Goal: Task Accomplishment & Management: Manage account settings

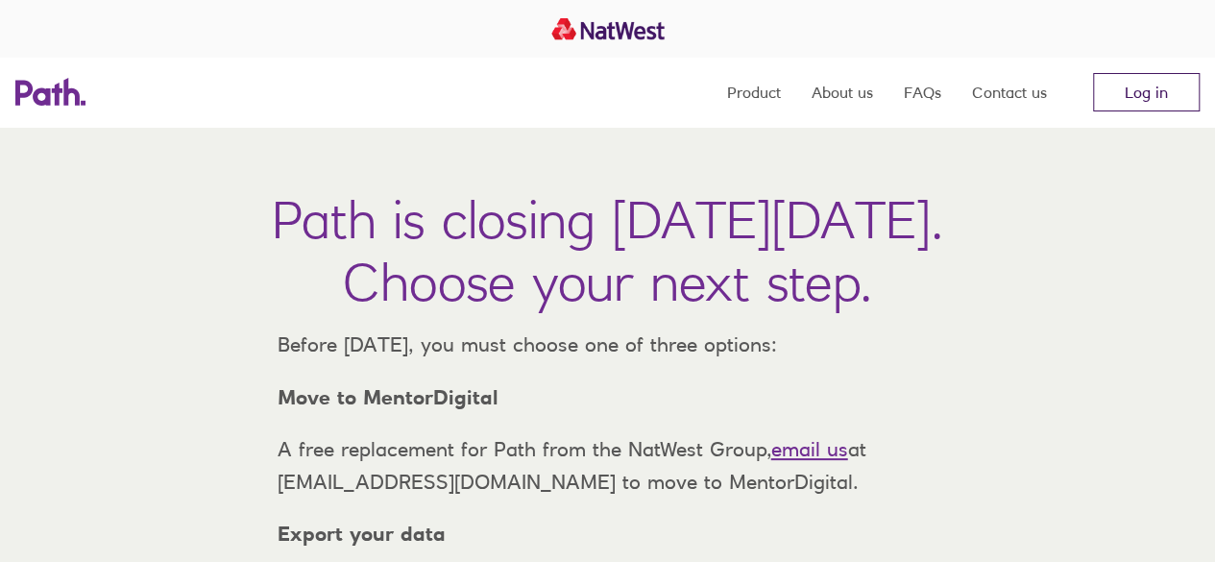
click at [1123, 95] on link "Log in" at bounding box center [1146, 92] width 107 height 38
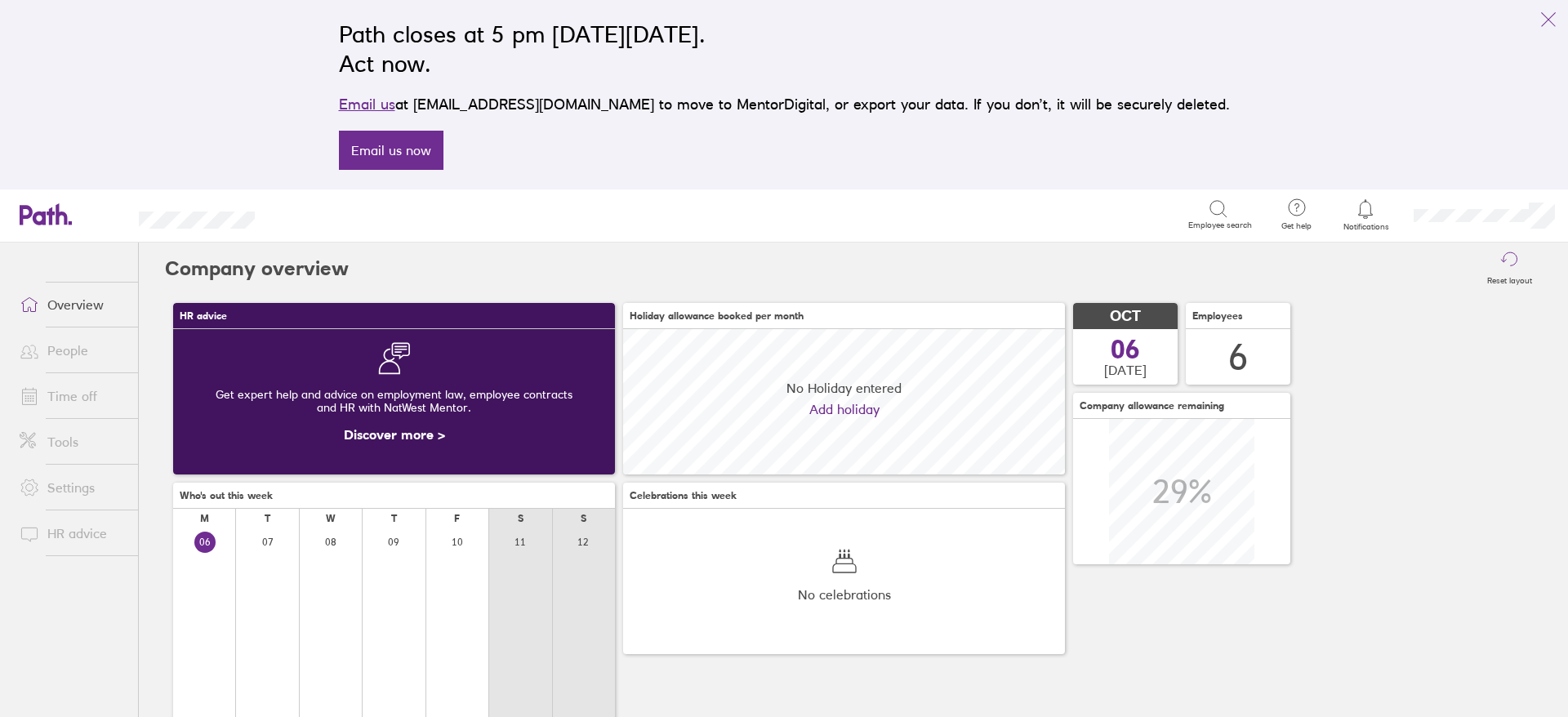
scroll to position [145, 441]
click at [49, 352] on link "People" at bounding box center [72, 350] width 132 height 32
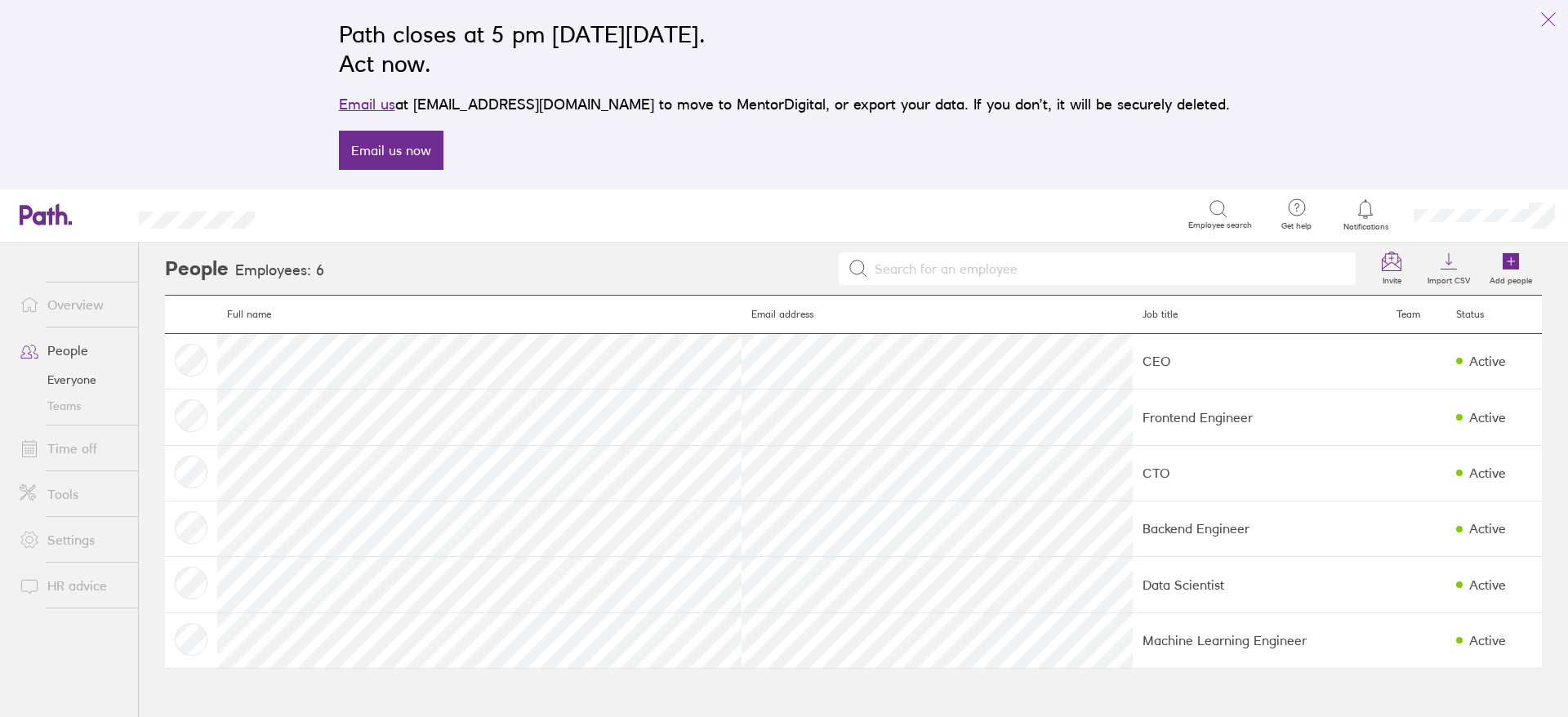
click at [71, 438] on link "Time off" at bounding box center [72, 448] width 132 height 32
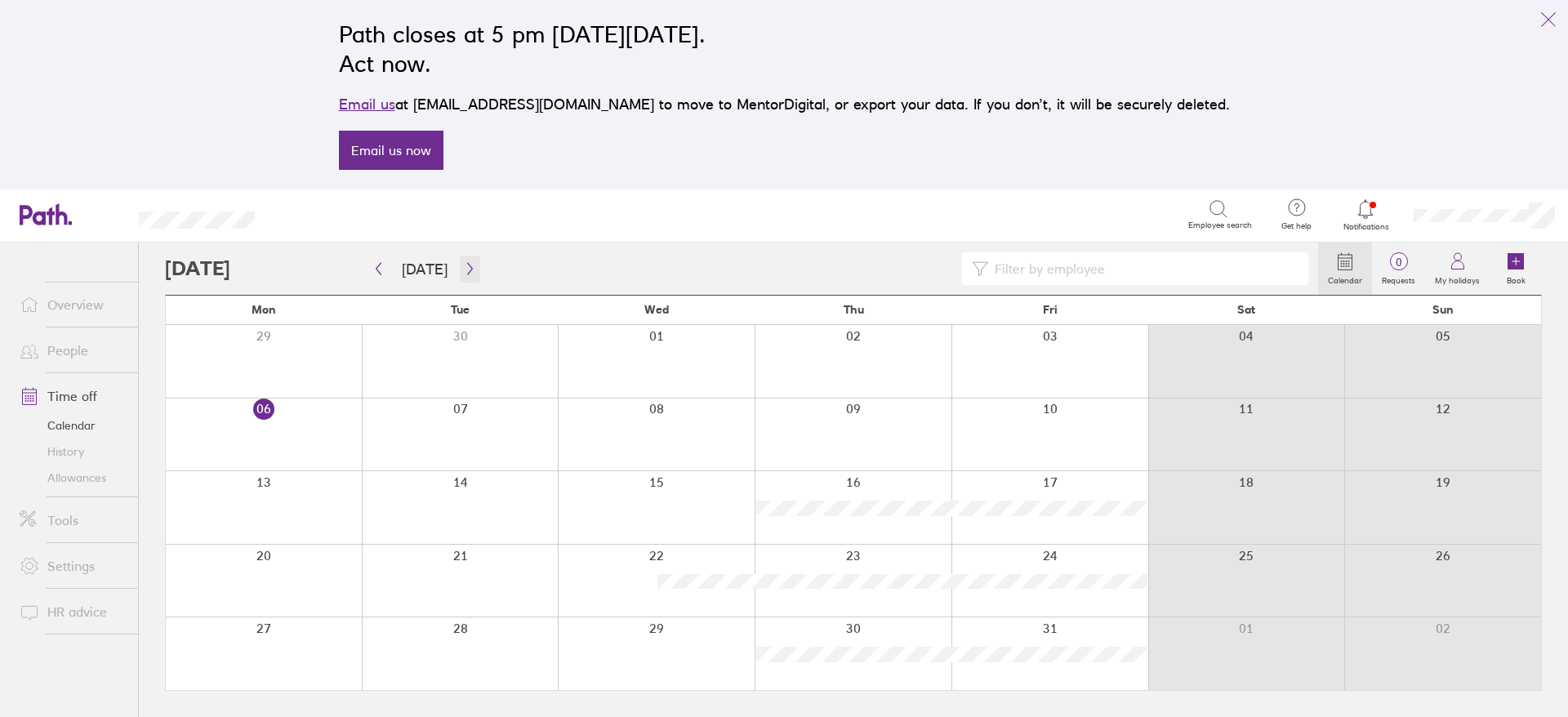
click at [472, 264] on button "button" at bounding box center [470, 270] width 20 height 27
click at [378, 276] on button "button" at bounding box center [378, 270] width 20 height 27
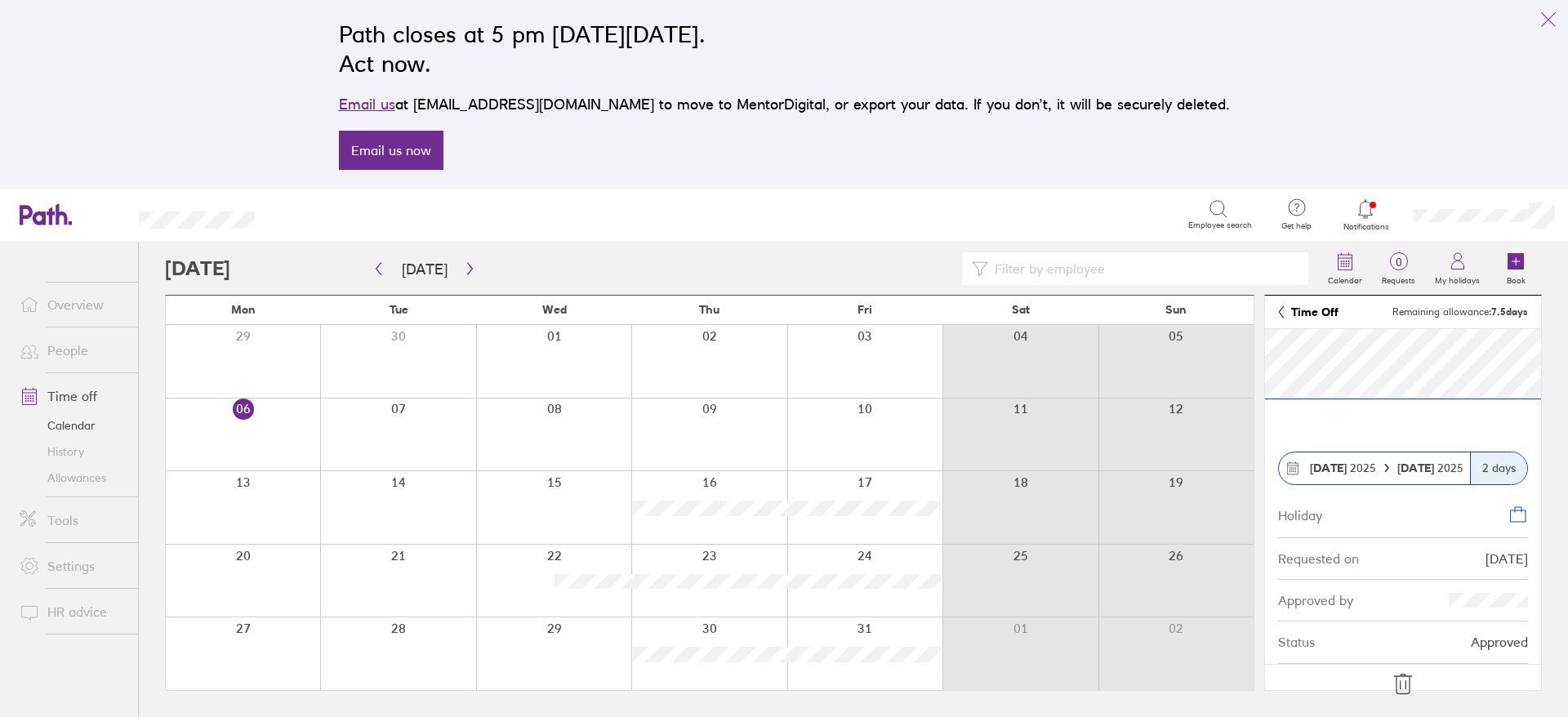
click at [907, 482] on div at bounding box center [865, 507] width 155 height 72
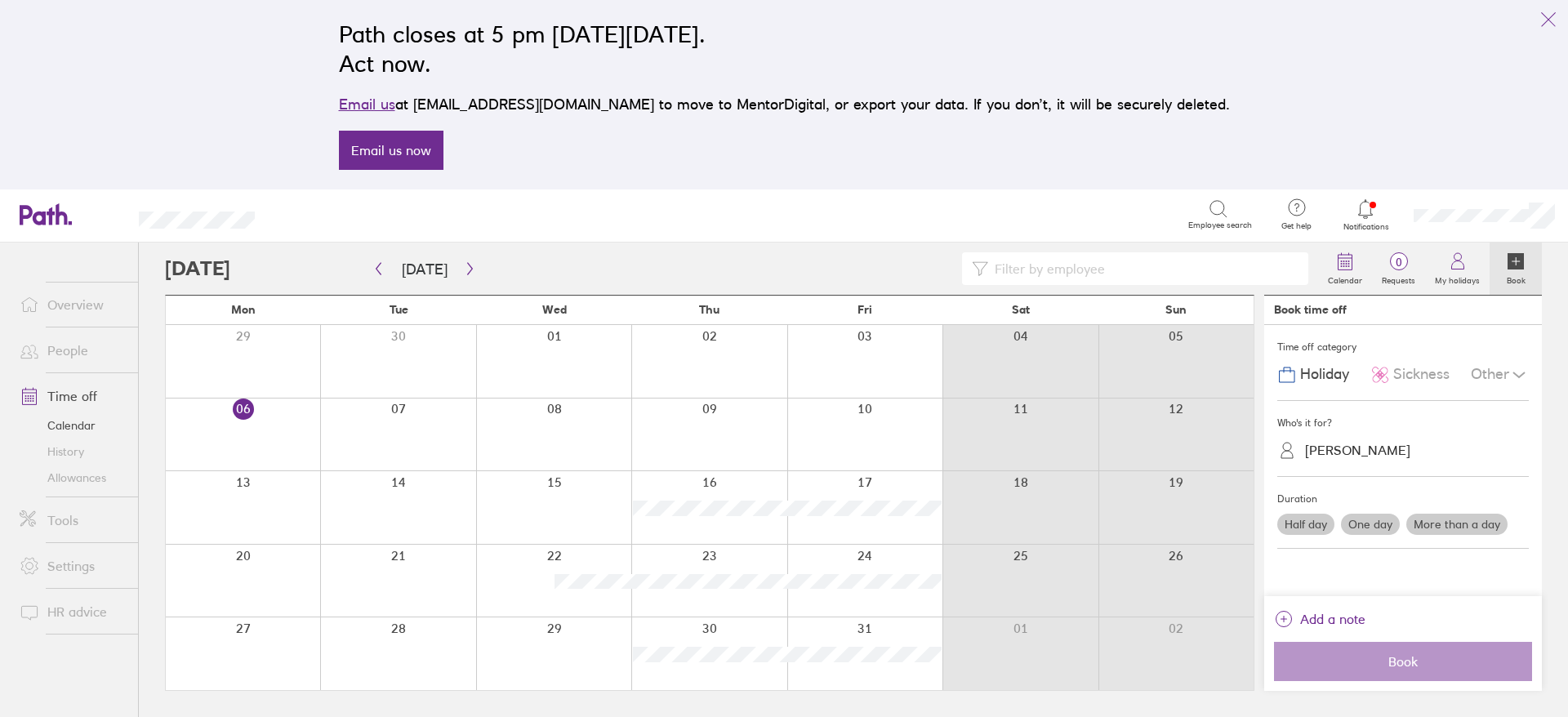
click at [1376, 526] on label "One day" at bounding box center [1370, 524] width 59 height 21
click at [0, 0] on input "One day" at bounding box center [0, 0] width 0 height 0
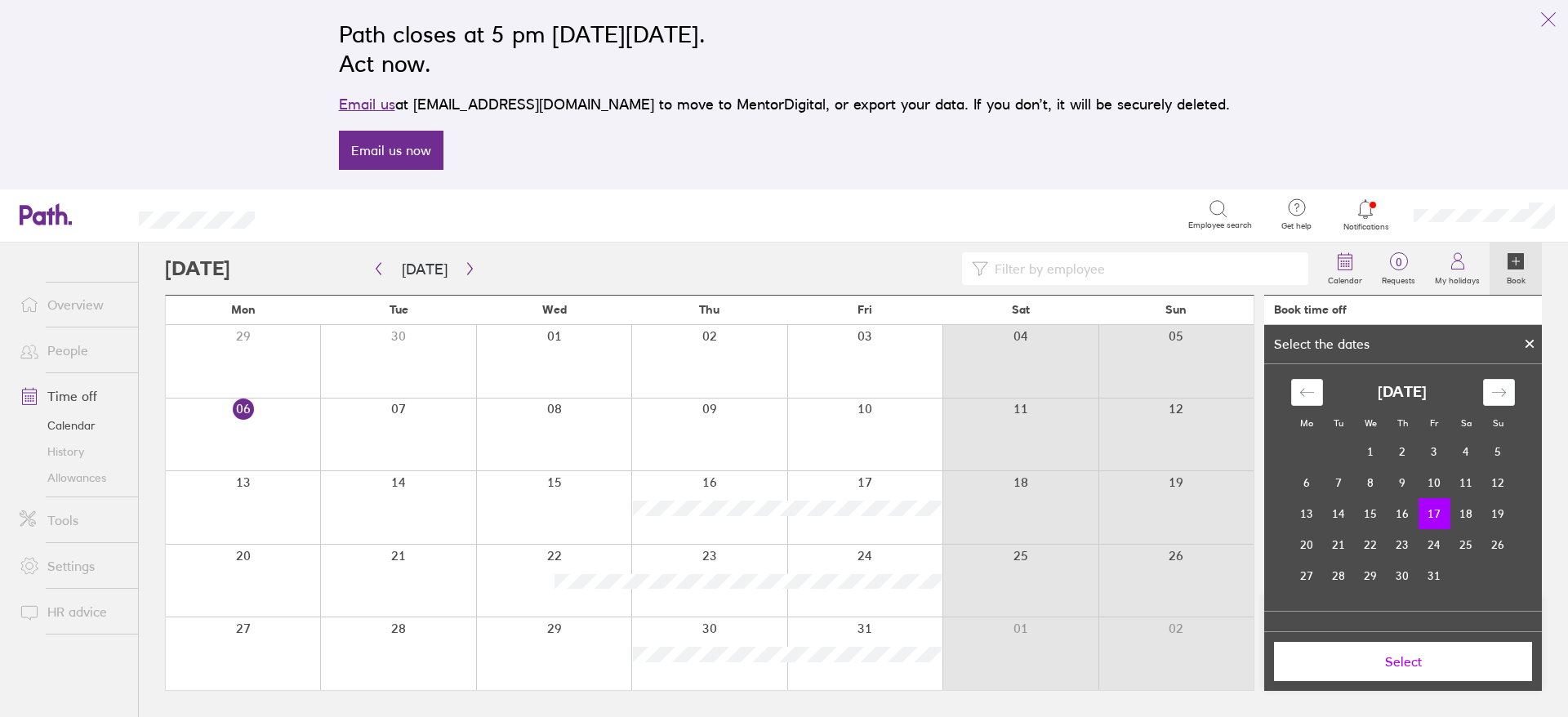
click at [1429, 668] on span "Select" at bounding box center [1402, 661] width 236 height 14
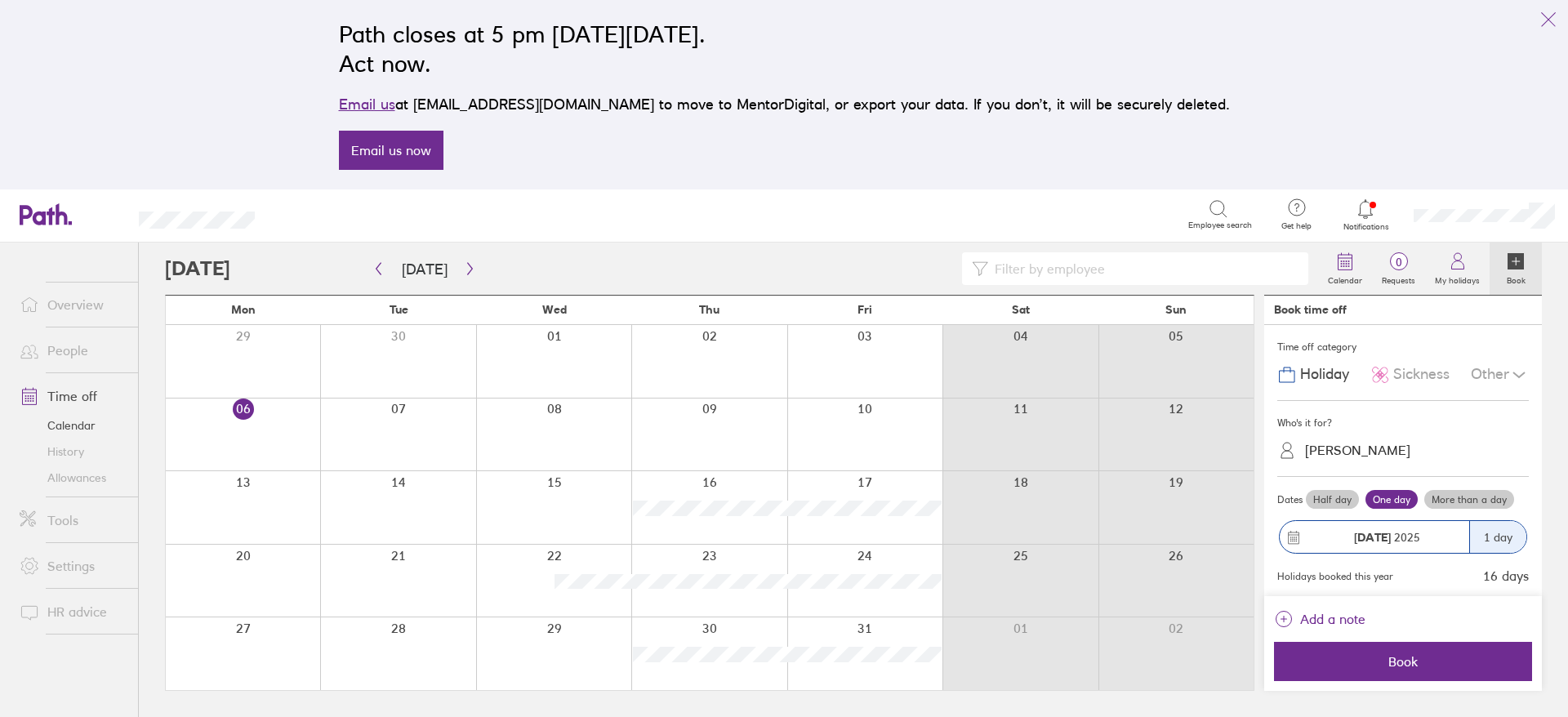
click at [1424, 509] on label "More than a day" at bounding box center [1469, 499] width 90 height 20
click at [0, 0] on input "More than a day" at bounding box center [0, 0] width 0 height 0
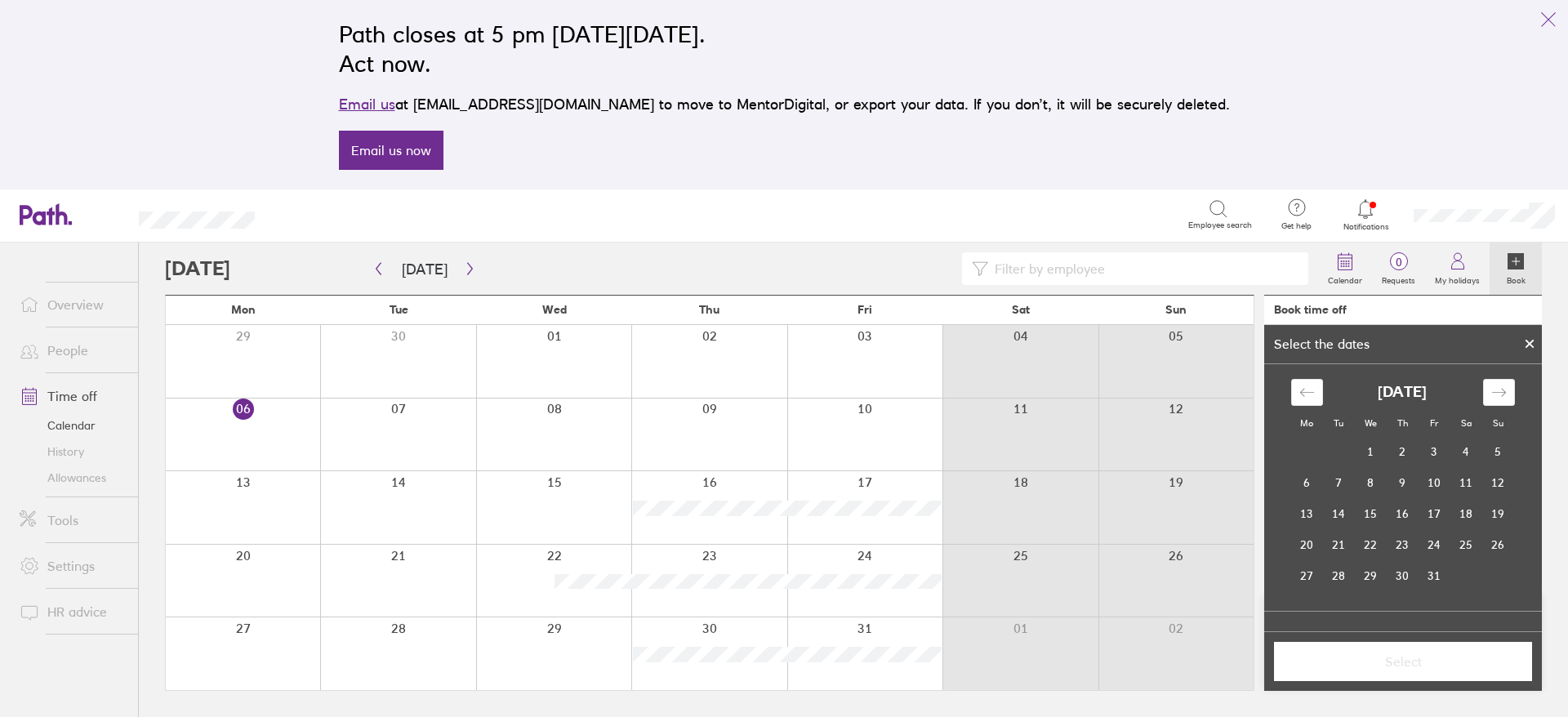
click at [1530, 343] on icon at bounding box center [1530, 344] width 7 height 7
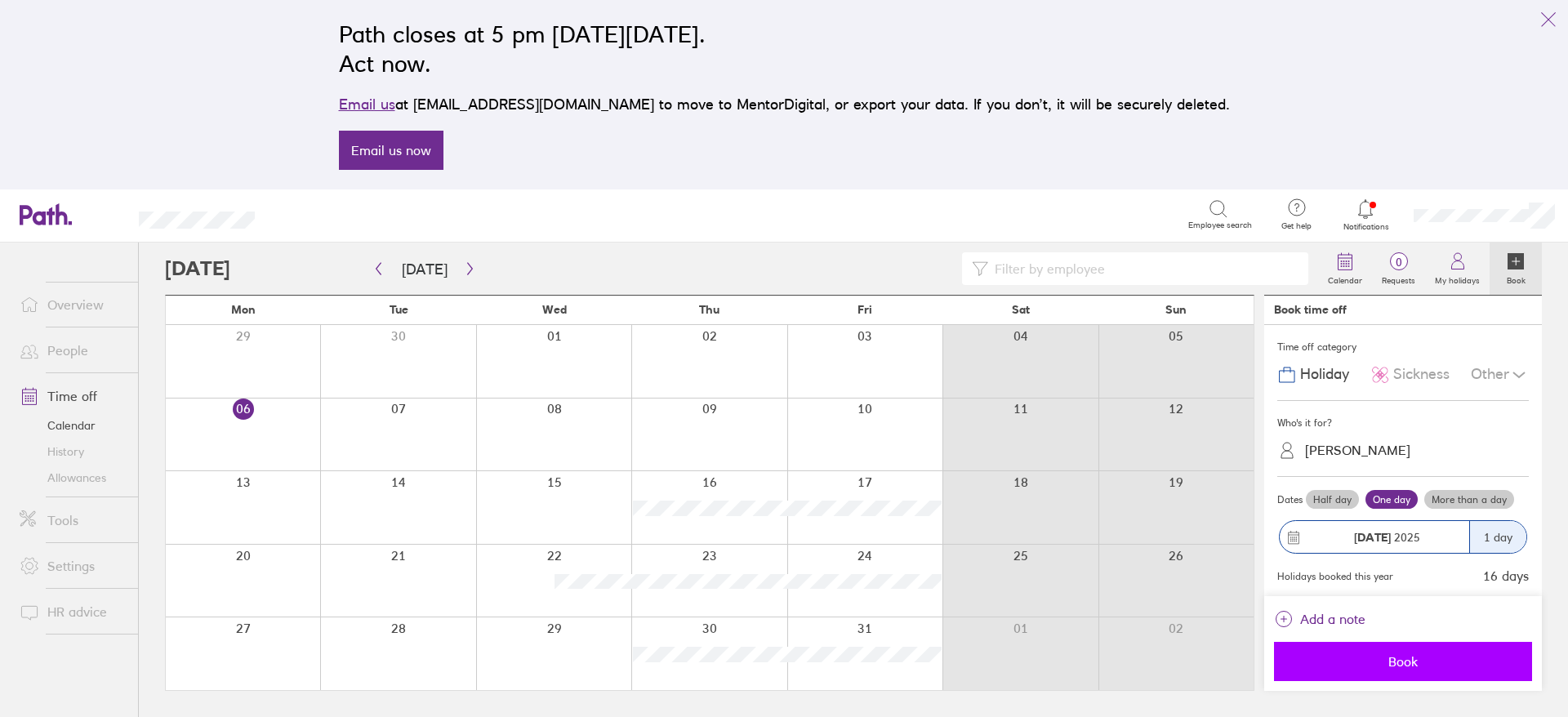
click at [1417, 672] on button "Book" at bounding box center [1402, 662] width 258 height 39
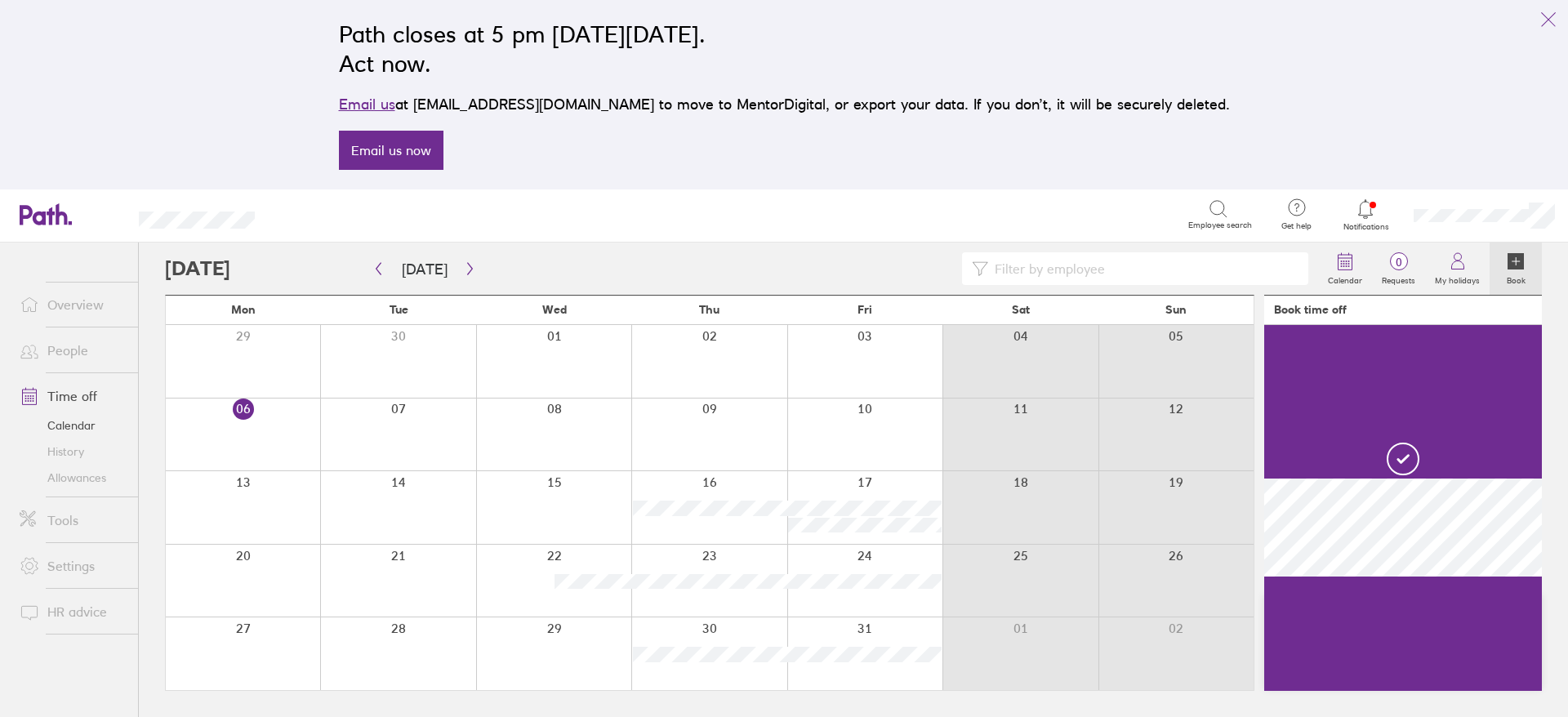
click at [742, 526] on div at bounding box center [708, 507] width 155 height 72
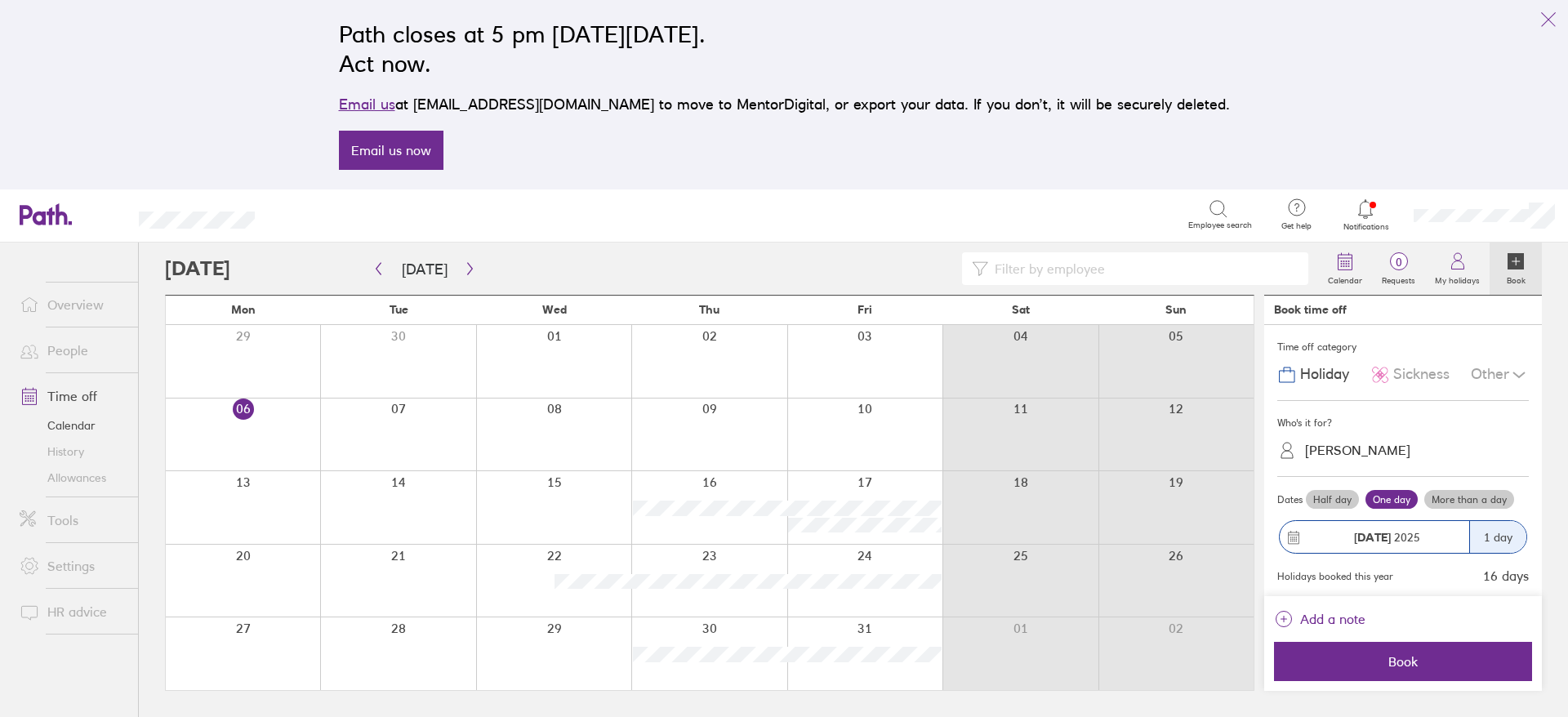
click at [1336, 498] on label "Half day" at bounding box center [1332, 499] width 53 height 20
click at [0, 0] on input "Half day" at bounding box center [0, 0] width 0 height 0
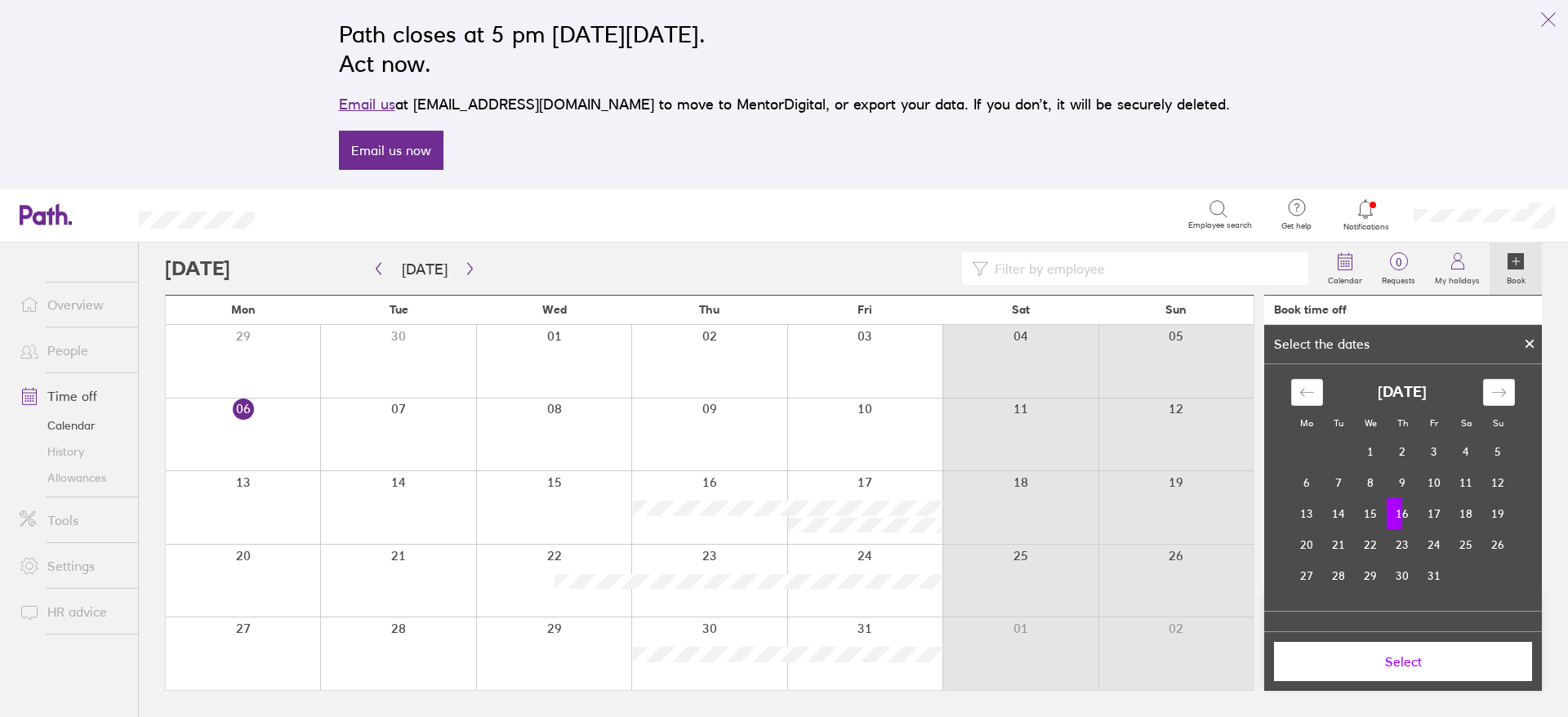
click at [1398, 512] on td "16" at bounding box center [1401, 514] width 31 height 31
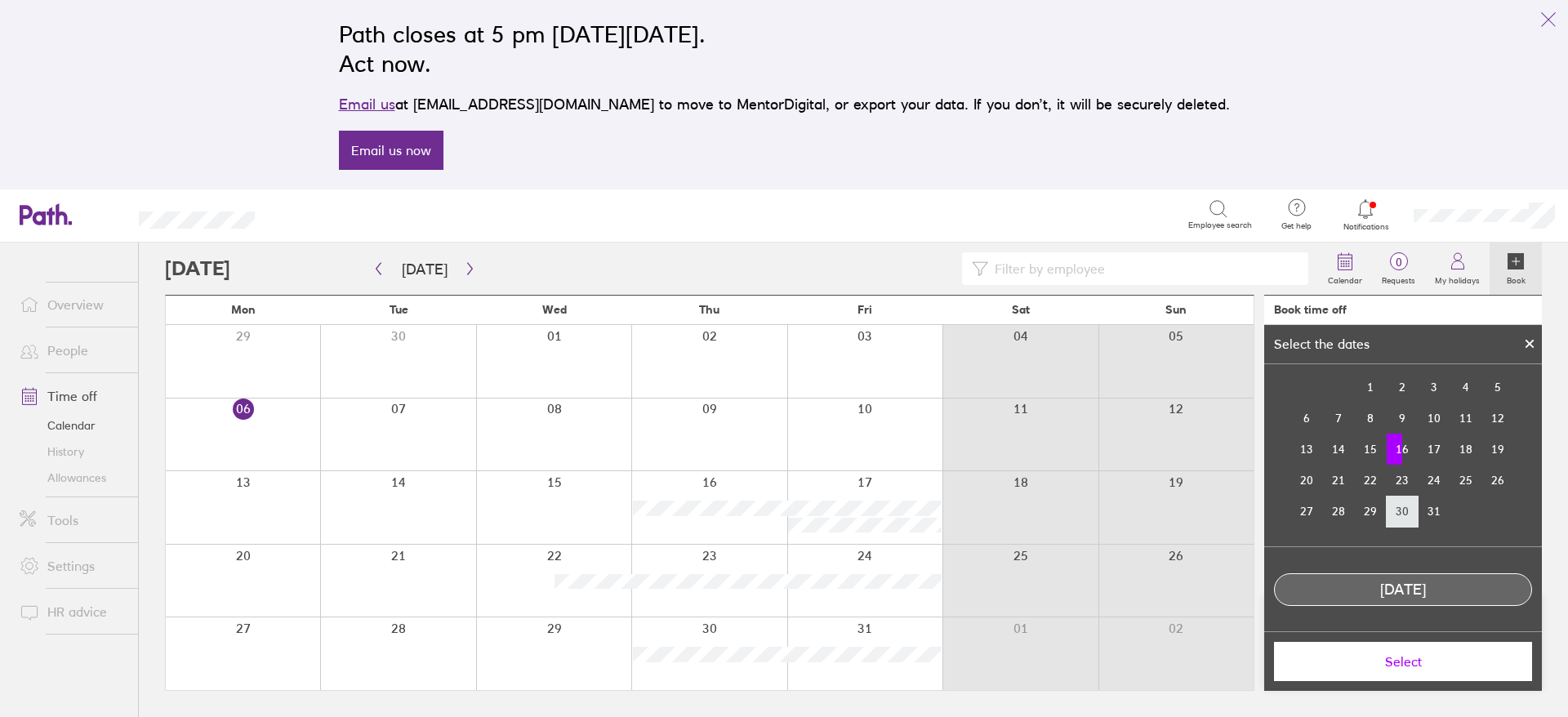
scroll to position [113, 0]
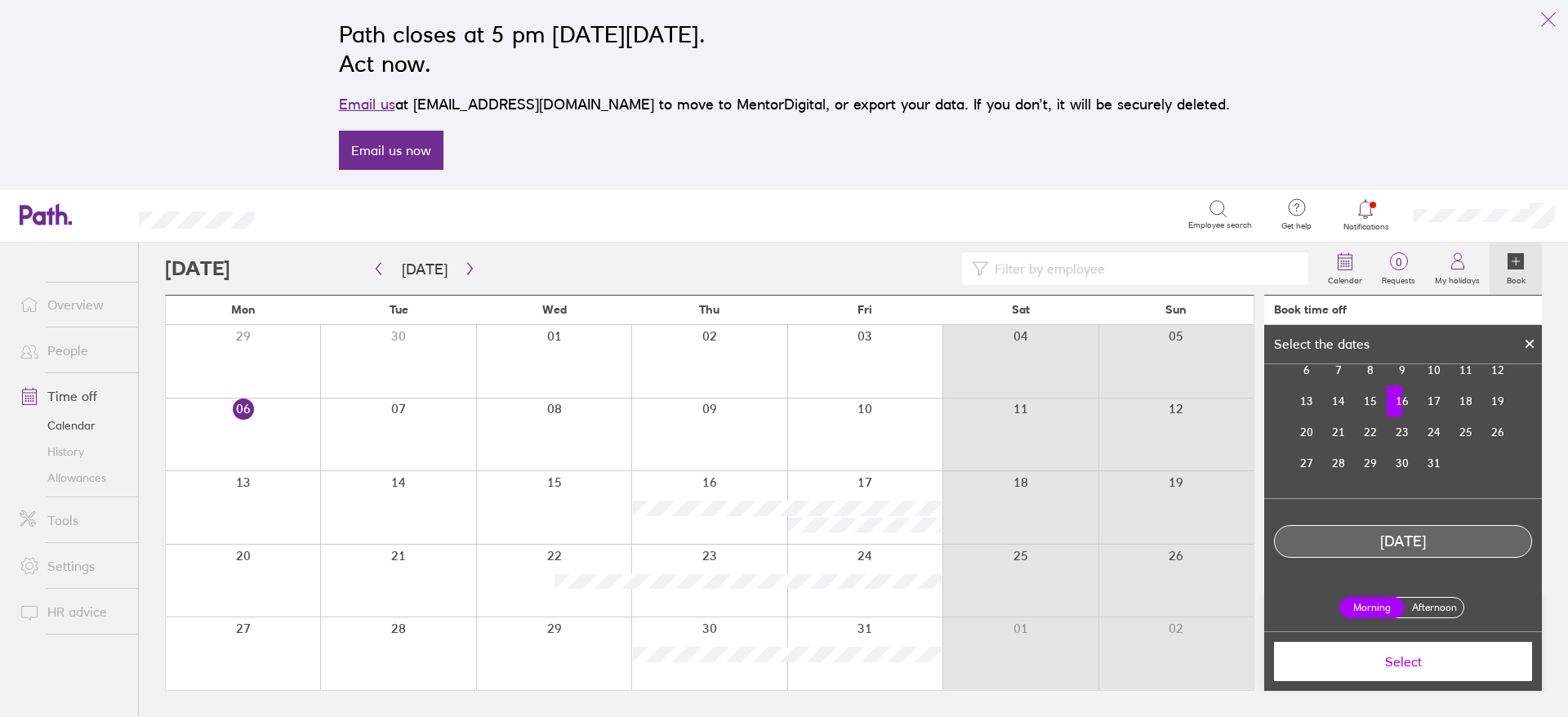
click at [1423, 606] on label "Afternoon" at bounding box center [1434, 607] width 65 height 20
click at [0, 0] on input "Afternoon" at bounding box center [0, 0] width 0 height 0
click at [1443, 672] on button "Select" at bounding box center [1402, 662] width 258 height 39
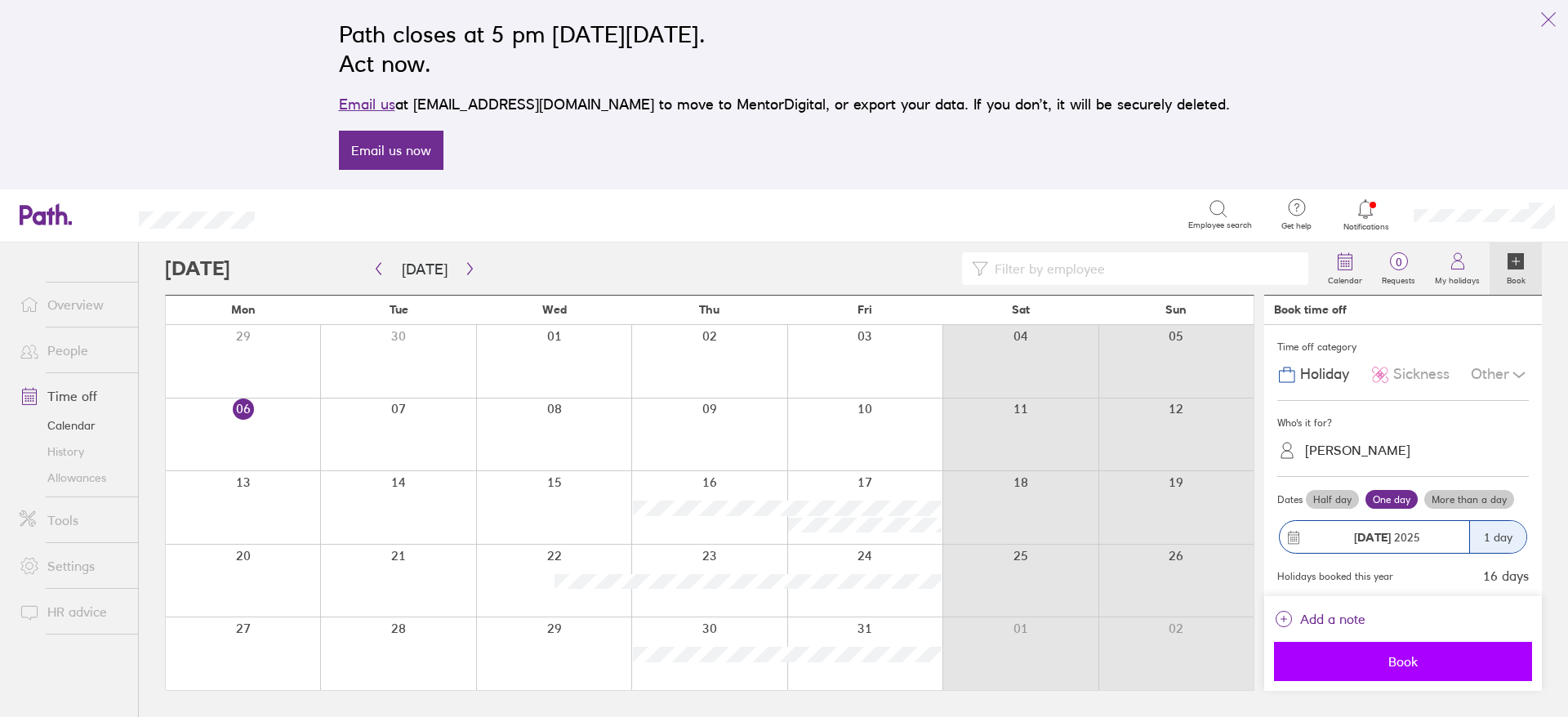
click at [1446, 662] on span "Book" at bounding box center [1402, 661] width 236 height 14
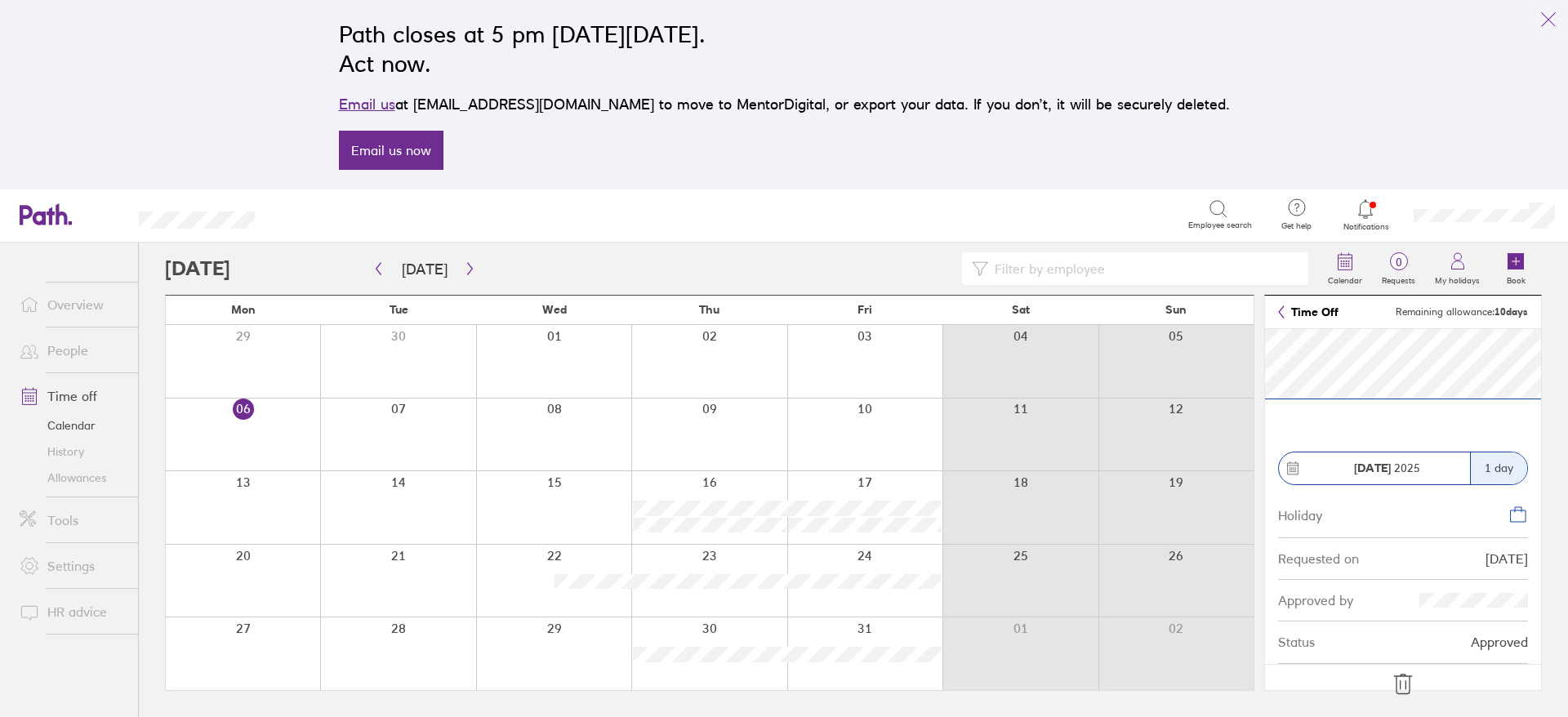
click at [1404, 680] on icon at bounding box center [1402, 684] width 26 height 26
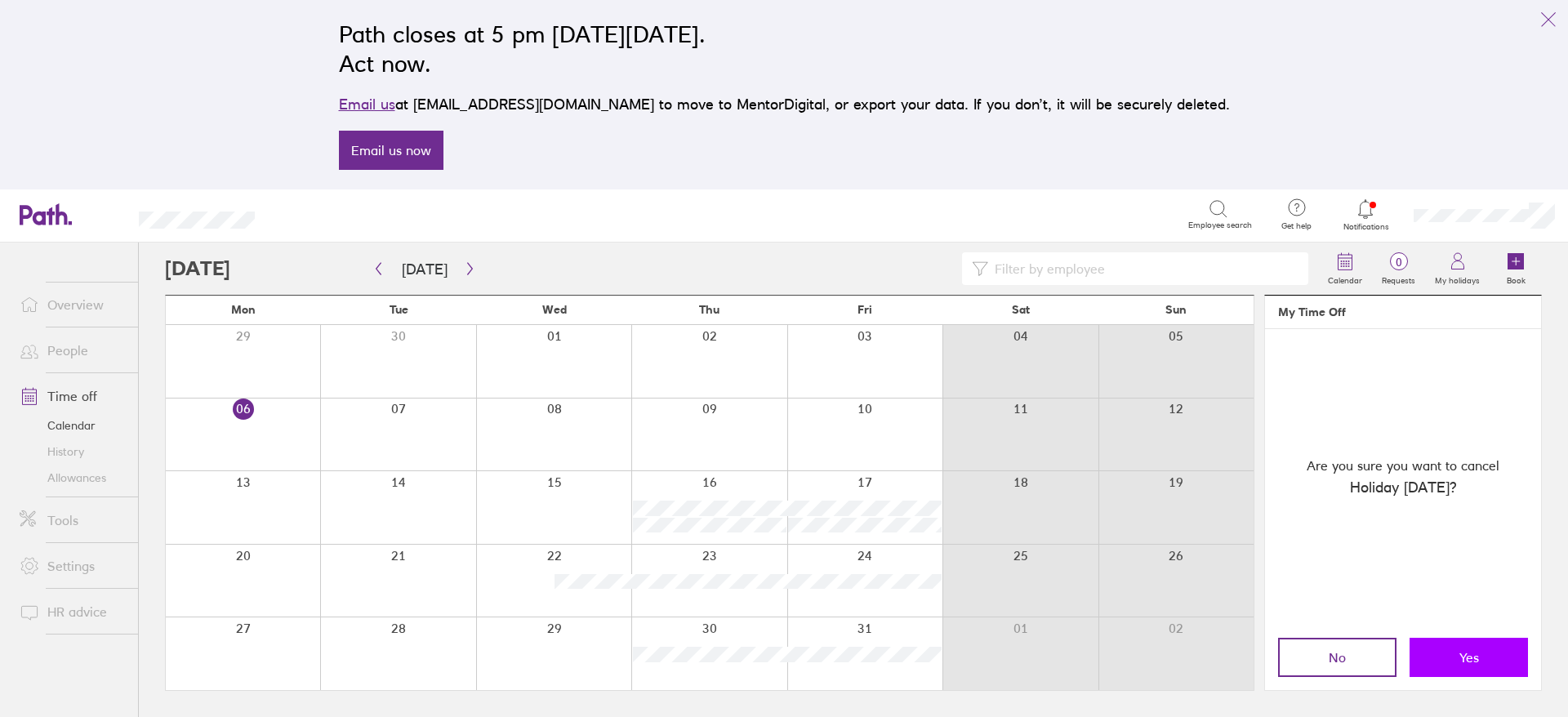
click at [1460, 657] on span "Yes" at bounding box center [1469, 657] width 20 height 14
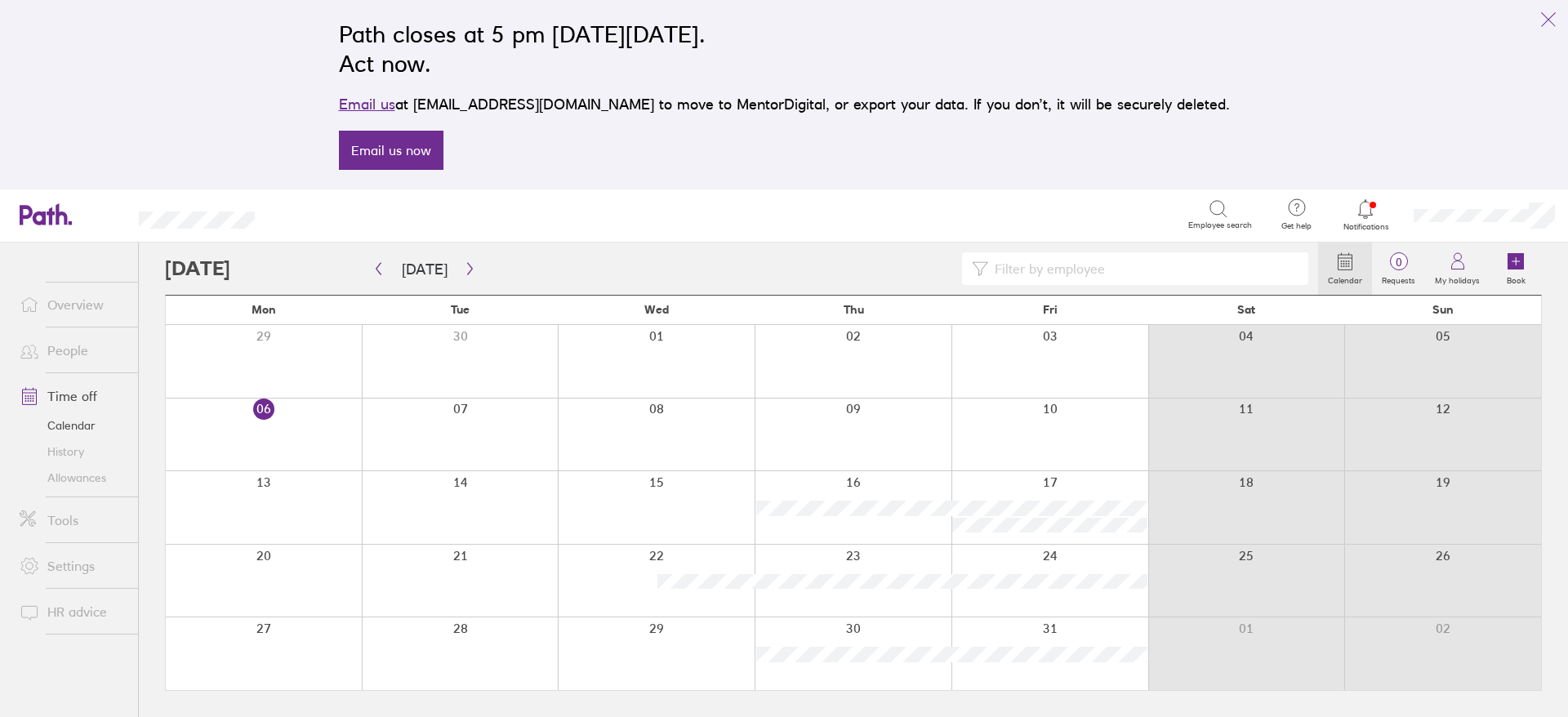
click at [929, 527] on div at bounding box center [852, 507] width 196 height 72
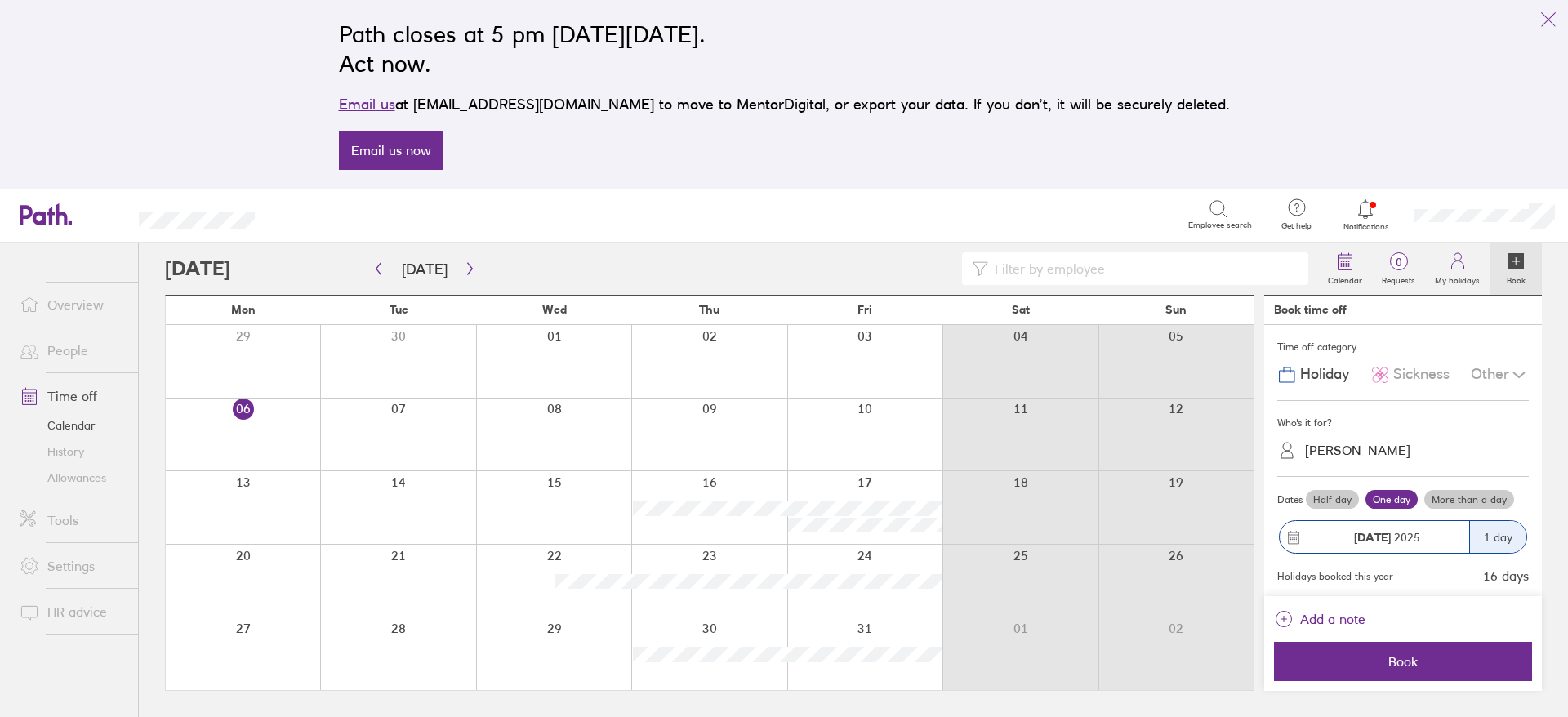
click at [1330, 503] on label "Half day" at bounding box center [1332, 499] width 53 height 20
click at [0, 0] on input "Half day" at bounding box center [0, 0] width 0 height 0
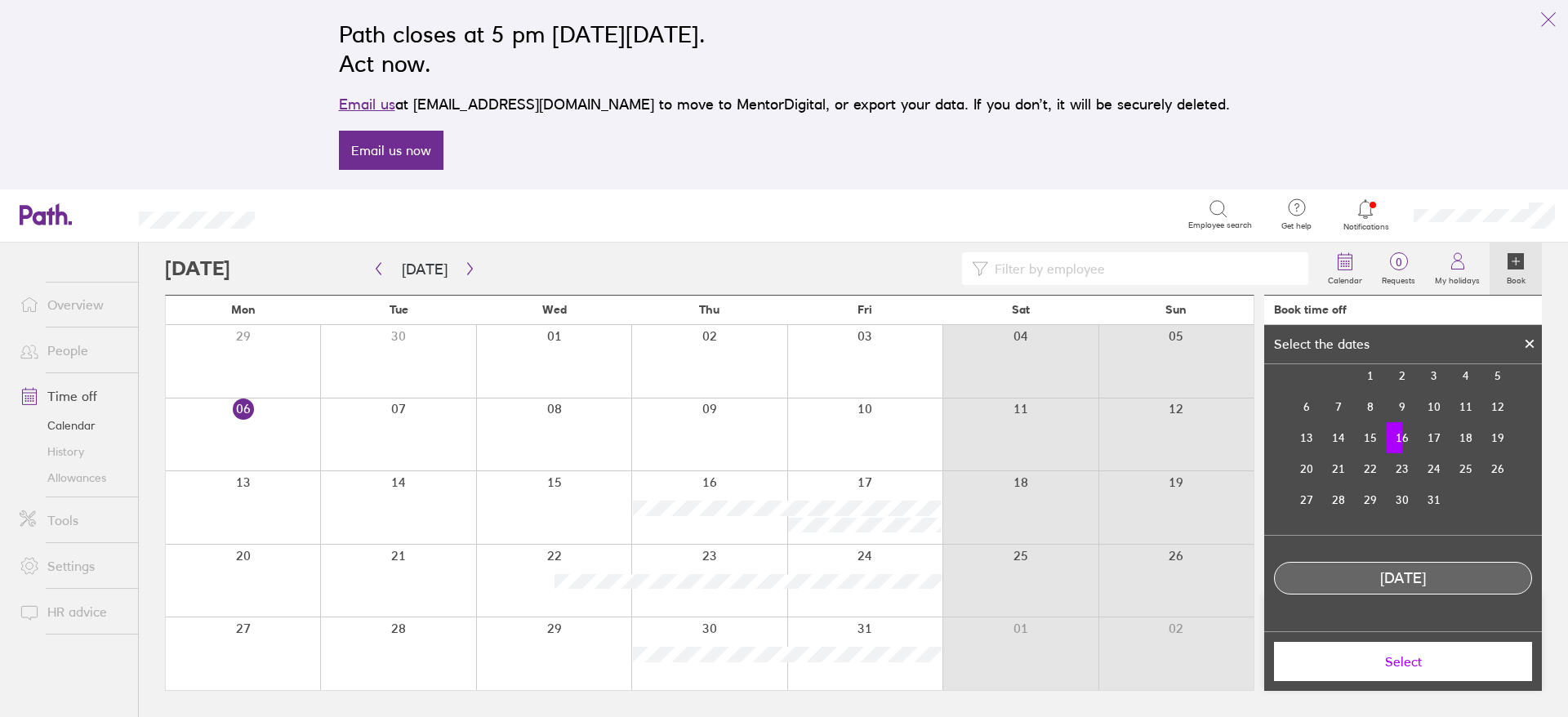
scroll to position [113, 0]
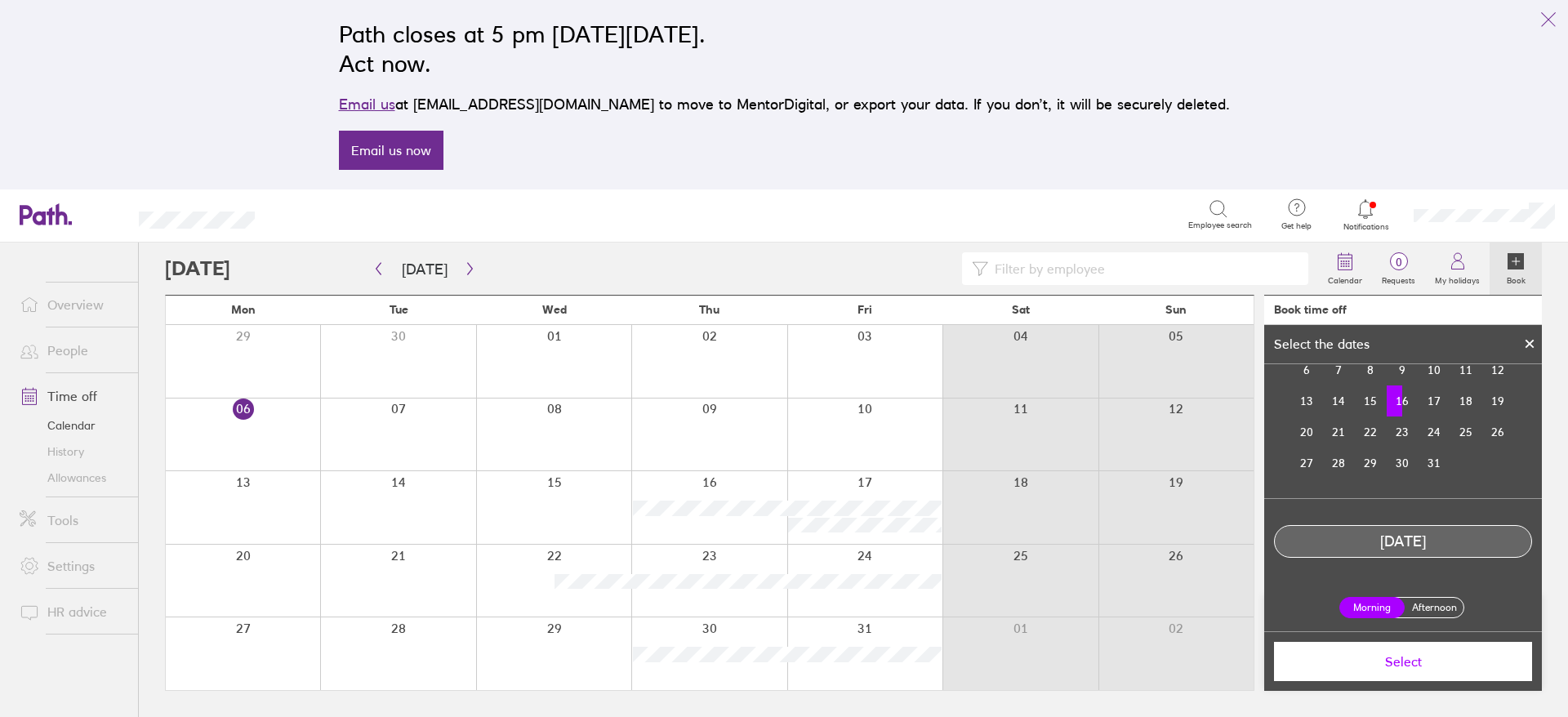
click at [1429, 612] on label "Afternoon" at bounding box center [1434, 607] width 65 height 20
click at [0, 0] on input "Afternoon" at bounding box center [0, 0] width 0 height 0
click at [1434, 663] on span "Select" at bounding box center [1402, 661] width 236 height 14
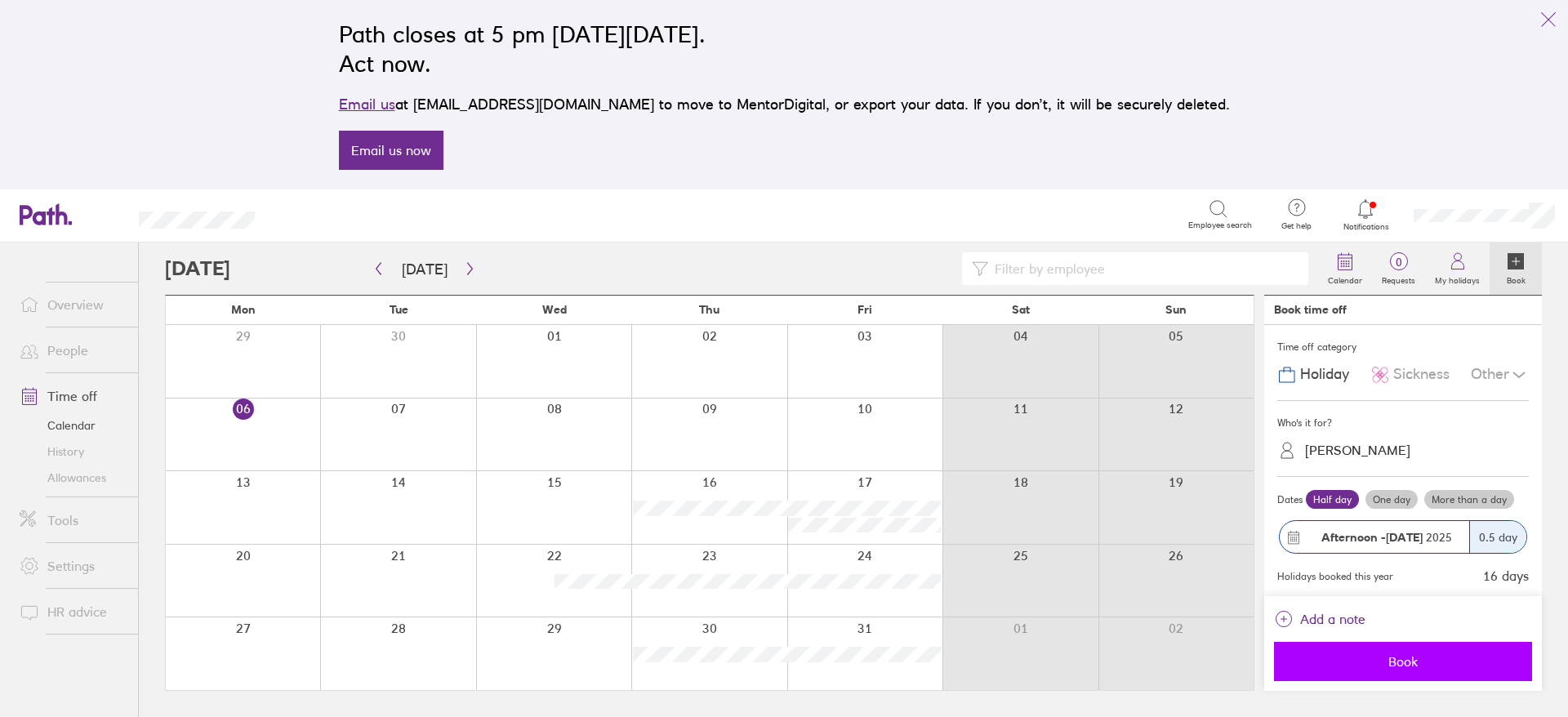
click at [1437, 658] on span "Book" at bounding box center [1402, 661] width 236 height 14
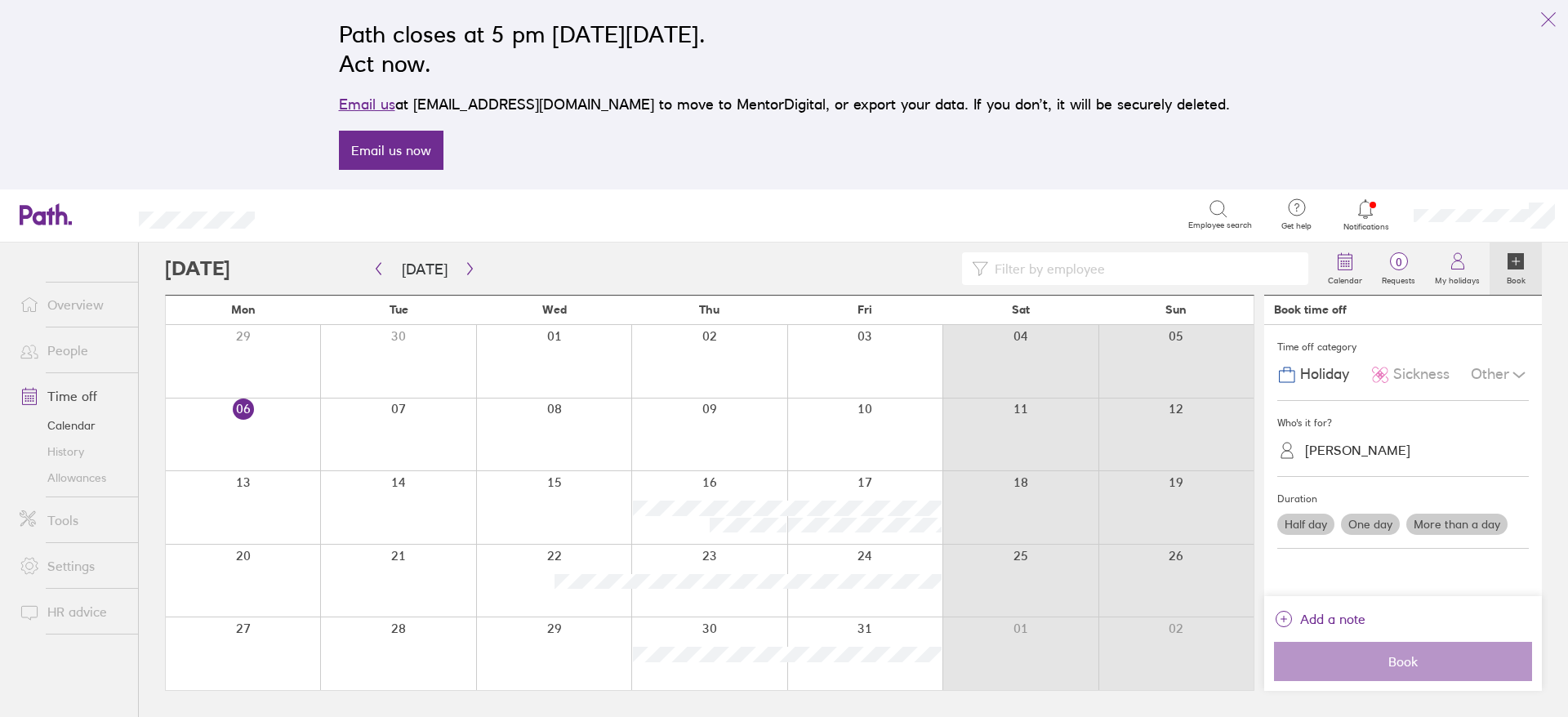
click at [862, 230] on div "Search Employee search" at bounding box center [770, 215] width 980 height 51
